Goal: Transaction & Acquisition: Purchase product/service

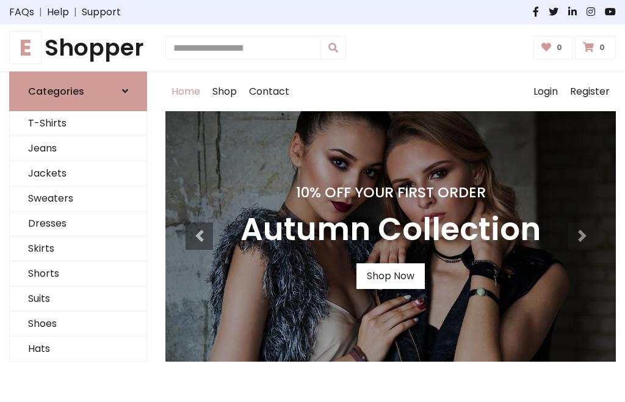
click at [313, 201] on h4 "10% Off Your First Order" at bounding box center [391, 192] width 301 height 17
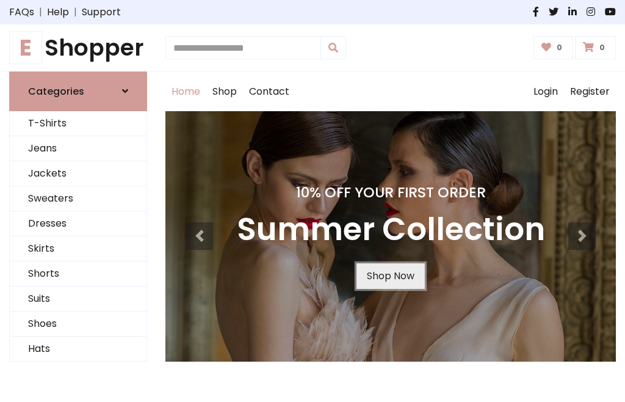
click at [390, 275] on link "Shop Now" at bounding box center [391, 276] width 68 height 26
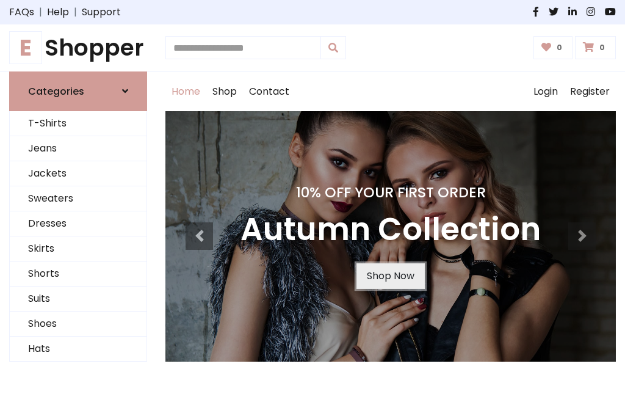
click at [390, 275] on link "Shop Now" at bounding box center [391, 276] width 68 height 26
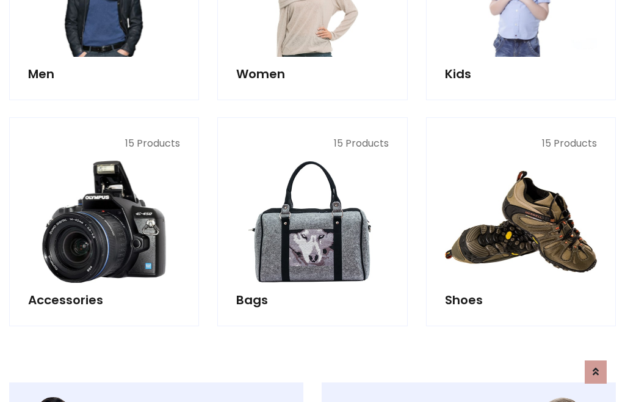
scroll to position [1218, 0]
